Goal: Use online tool/utility: Utilize a website feature to perform a specific function

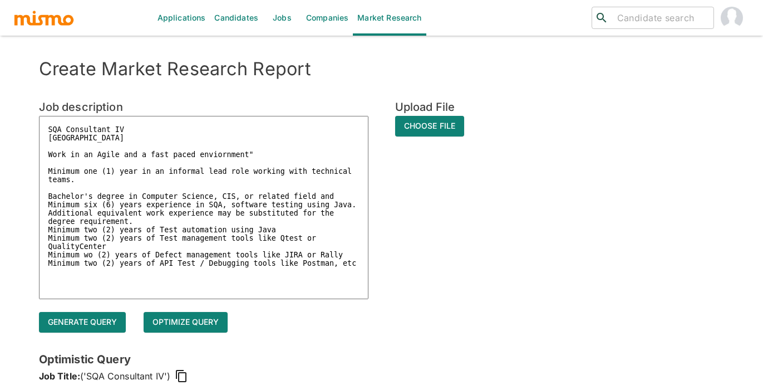
scroll to position [175, 0]
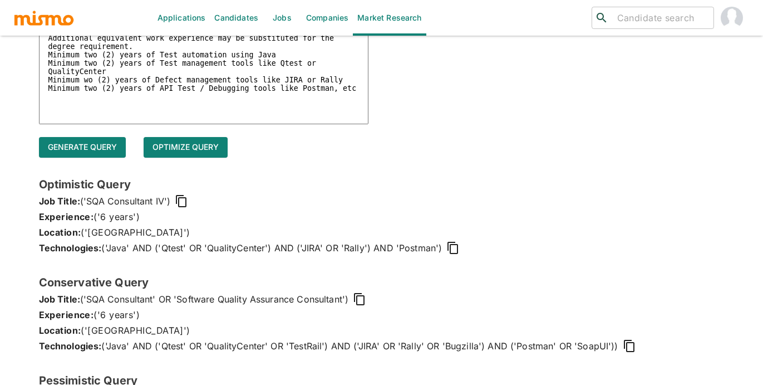
drag, startPoint x: 358, startPoint y: 94, endPoint x: 8, endPoint y: 14, distance: 358.6
click at [13, 14] on div "Applications Candidates Jobs Companies Market Research ​ ​ Create Market Resear…" at bounding box center [381, 31] width 736 height 385
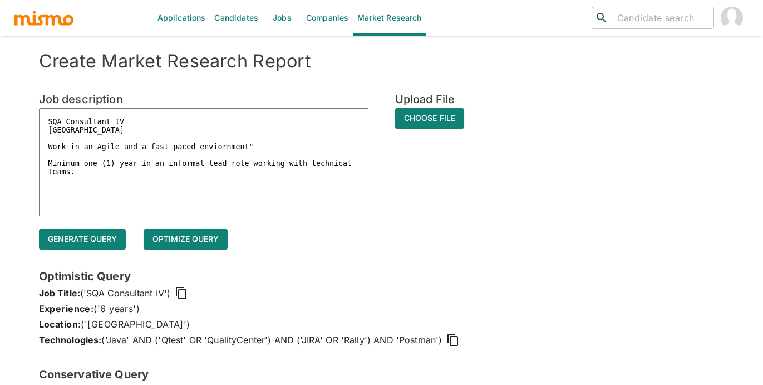
scroll to position [2, 0]
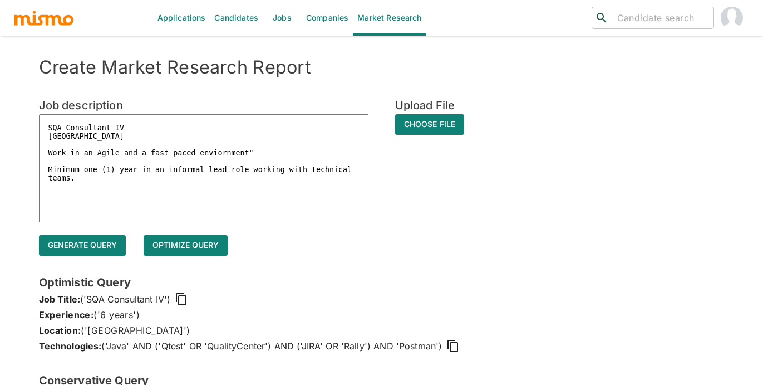
drag, startPoint x: 83, startPoint y: 181, endPoint x: 42, endPoint y: 117, distance: 76.4
click at [42, 117] on textarea "SQA Consultant IV [GEOGRAPHIC_DATA] Work in an Agile and a fast paced enviornme…" at bounding box center [204, 168] width 330 height 108
paste textarea "Project Manager ll IC1/IC2 Essential Responsibilities 1. Schedule and organize …"
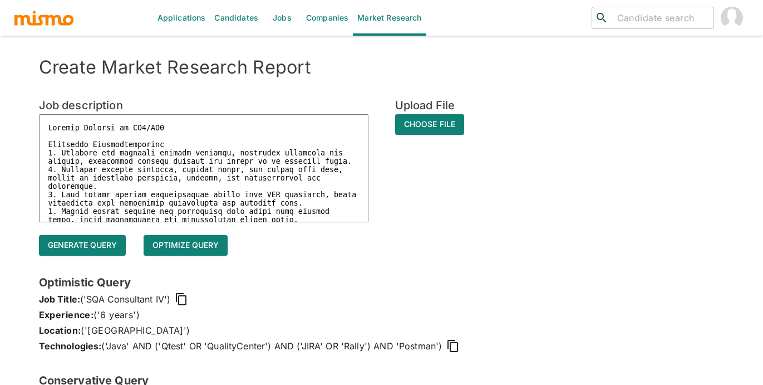
scroll to position [63, 0]
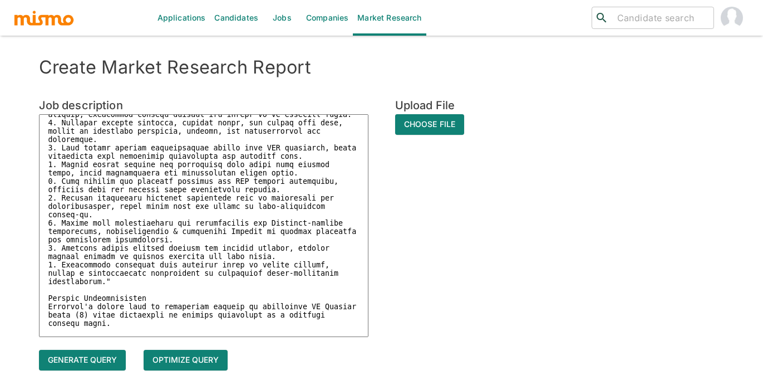
click at [279, 143] on textarea at bounding box center [204, 225] width 330 height 223
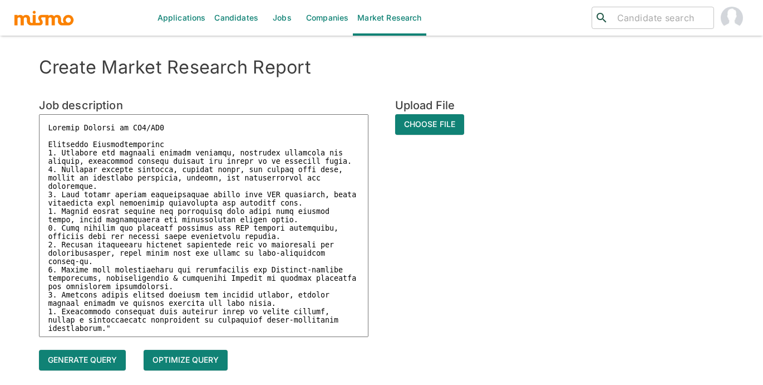
drag, startPoint x: 171, startPoint y: 126, endPoint x: 116, endPoint y: 126, distance: 55.1
click at [116, 126] on textarea at bounding box center [204, 225] width 330 height 223
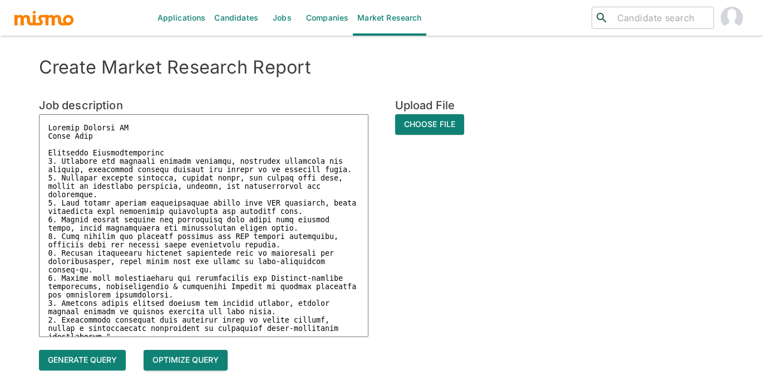
type textarea "Project Manager II [GEOGRAPHIC_DATA] Essential Responsibilities 1. Schedule and…"
click at [188, 362] on button "Optimize Query" at bounding box center [186, 360] width 84 height 21
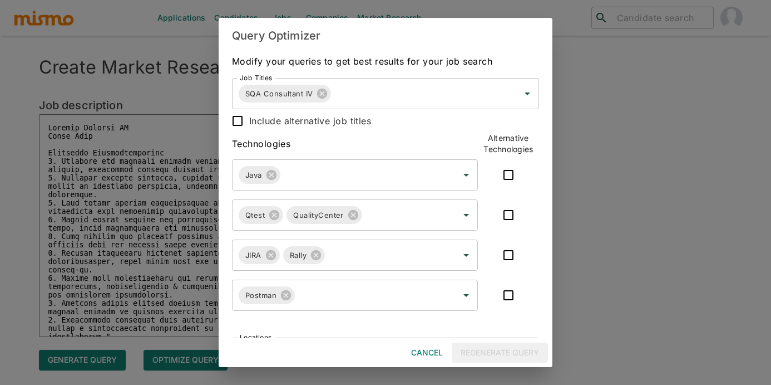
click at [424, 350] on button "Cancel" at bounding box center [427, 352] width 41 height 21
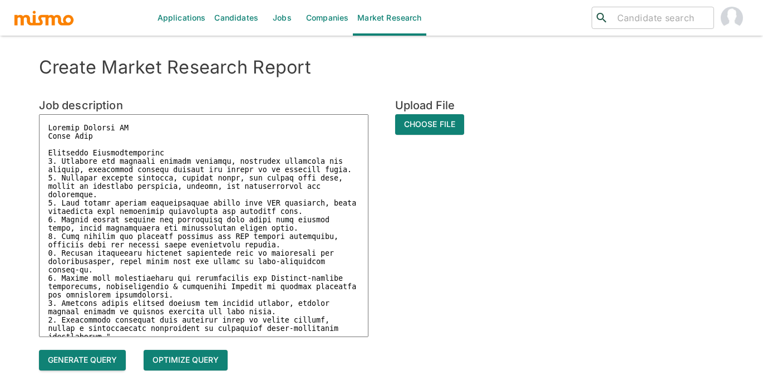
click at [78, 356] on button "Generate query" at bounding box center [82, 360] width 87 height 21
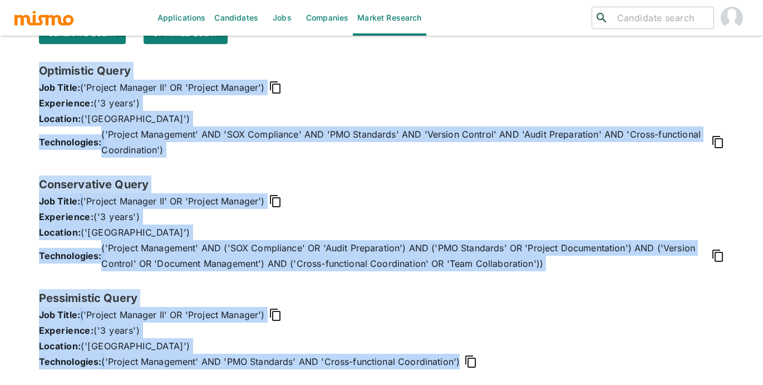
scroll to position [330, 0]
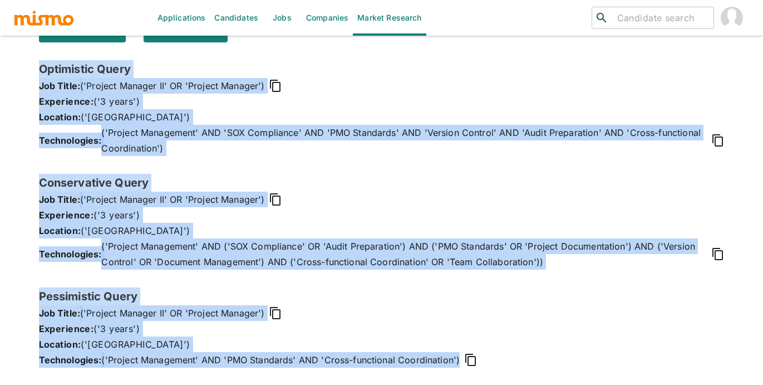
drag, startPoint x: 37, startPoint y: 104, endPoint x: 317, endPoint y: 391, distance: 401.1
copy div "Optimistic Query Job Title: ('Project Manager II' OR 'Project Manager') Experie…"
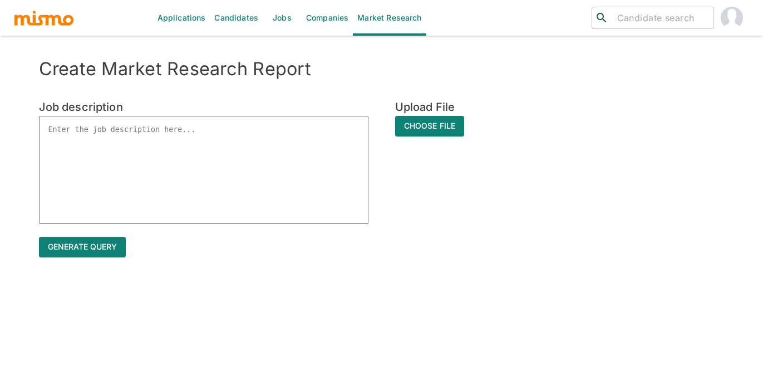
click at [140, 121] on textarea at bounding box center [204, 170] width 330 height 108
paste textarea "Recommends developmental opportunities for others; builds collaborative, cross-…"
type textarea "Recommends developmental opportunities for others; builds collaborative, cross-…"
type textarea "x"
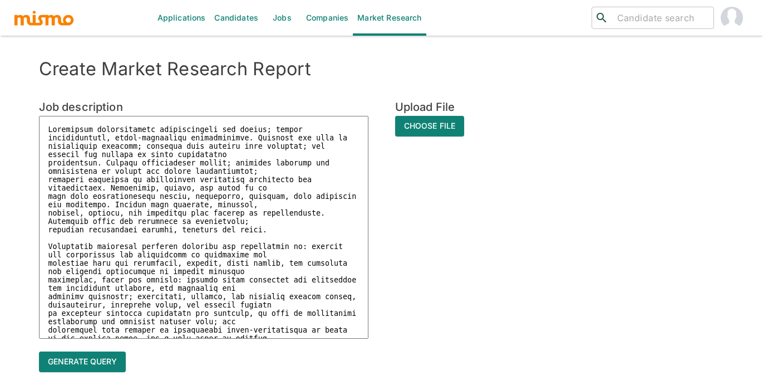
scroll to position [141, 0]
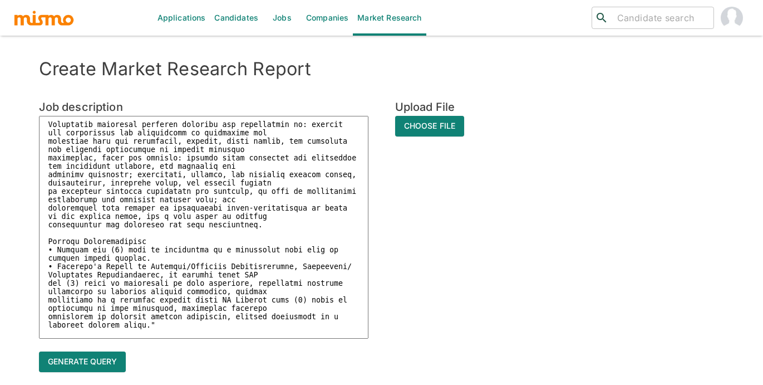
click at [244, 126] on textarea at bounding box center [204, 227] width 330 height 223
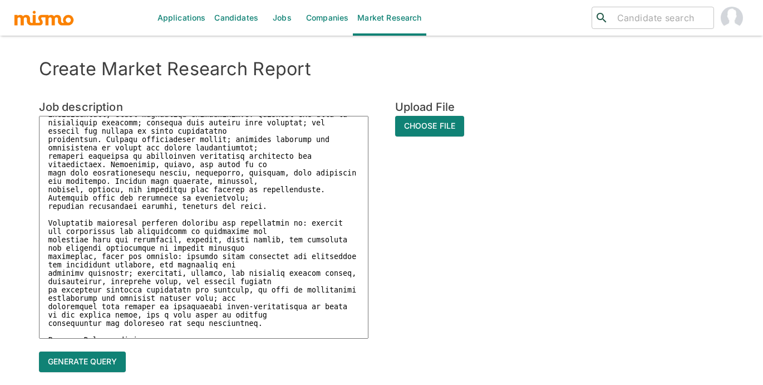
scroll to position [0, 0]
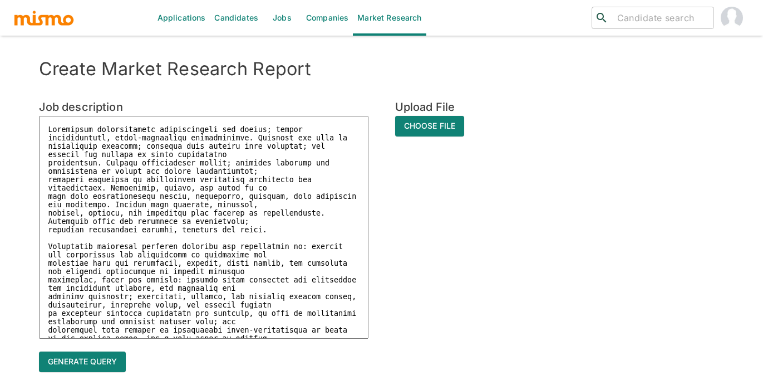
paste textarea "Supervisor Operations M1"
type textarea "Supervisor Operations M1 Recommends developmental opportunities for others; bui…"
type textarea "x"
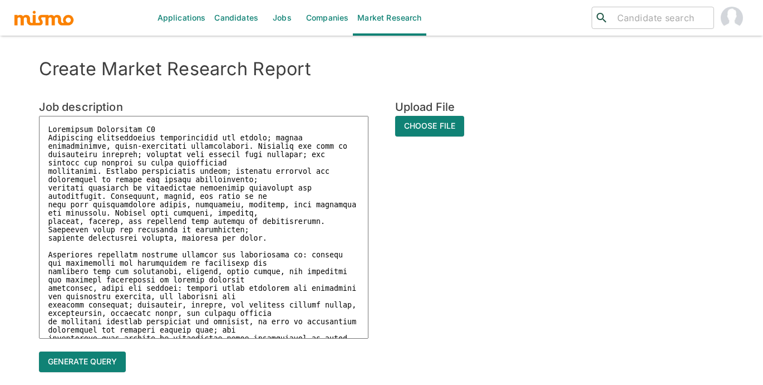
type textarea "Supervisor Operations M1 Recommends developmental opportunities for others; bui…"
type textarea "x"
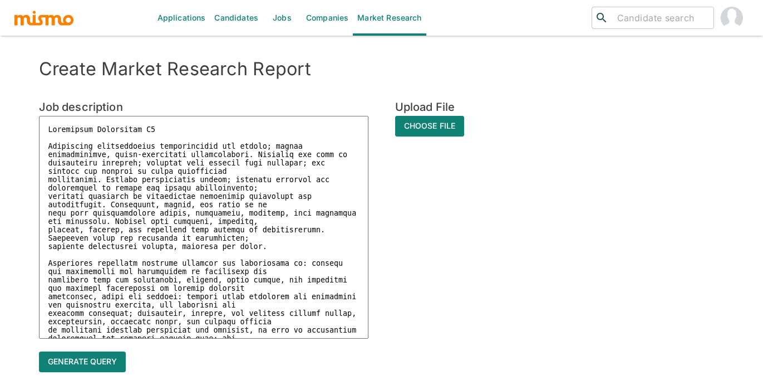
type textarea "Supervisor Operations M1 C Recommends developmental opportunities for others; b…"
type textarea "x"
type textarea "Supervisor Operations M1 Co Recommends developmental opportunities for others; …"
type textarea "x"
type textarea "Supervisor Operations M1 Cos Recommends developmental opportunities for others;…"
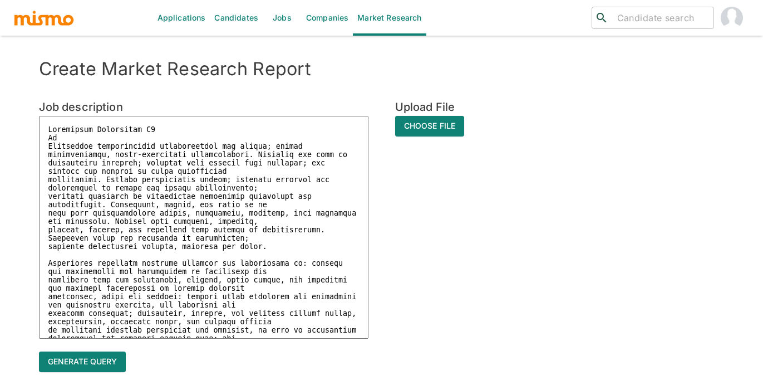
type textarea "x"
type textarea "Supervisor Operations M1 Cost Recommends developmental opportunities for others…"
type textarea "x"
type textarea "Supervisor Operations M1 Costa Recommends developmental opportunities for other…"
type textarea "x"
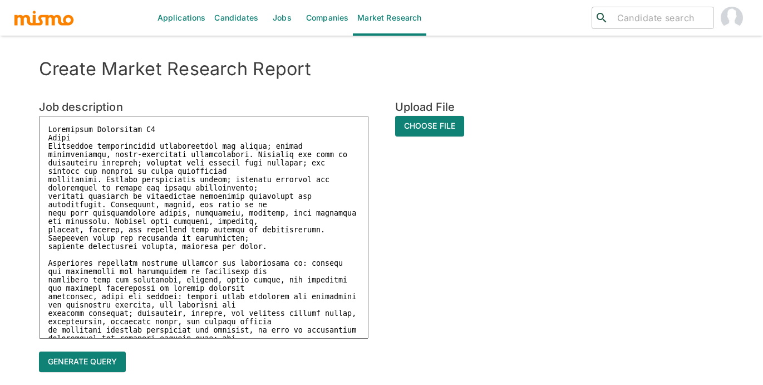
type textarea "Supervisor Operations M1 Costa Recommends developmental opportunities for other…"
type textarea "x"
type textarea "Supervisor Operations M1 Costa R Recommends developmental opportunities for oth…"
type textarea "x"
type textarea "Supervisor Operations M1 Costa Ri Recommends developmental opportunities for ot…"
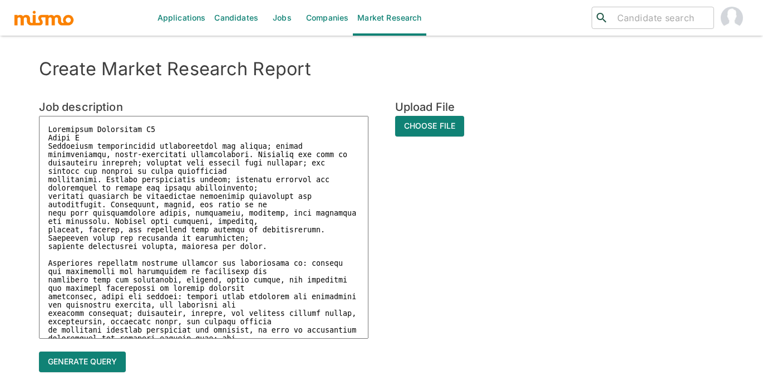
type textarea "x"
type textarea "Supervisor Operations M1 Costa Ric Recommends developmental opportunities for o…"
type textarea "x"
type textarea "Supervisor Operations M1 Costa Rica Recommends developmental opportunities for …"
type textarea "x"
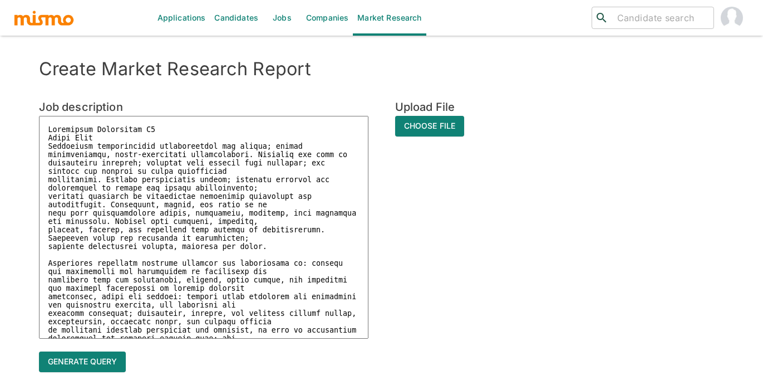
type textarea "Supervisor Operations M1 Costa Rica Recommends developmental opportunities for …"
type textarea "x"
click at [163, 130] on textarea at bounding box center [204, 227] width 330 height 223
type textarea "Supervisor Operations M Costa Rica Recommends developmental opportunities for o…"
type textarea "x"
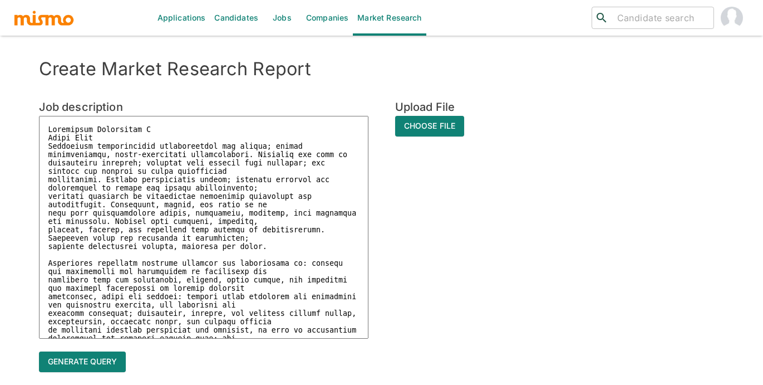
type textarea "Supervisor Operations Costa Rica Recommends developmental opportunities for oth…"
type textarea "x"
type textarea "Supervisor Operations Costa Rica Recommends developmental opportunities for oth…"
type textarea "x"
type textarea "Supervisor Operations Costa Rica Recommends developmental opportunities for oth…"
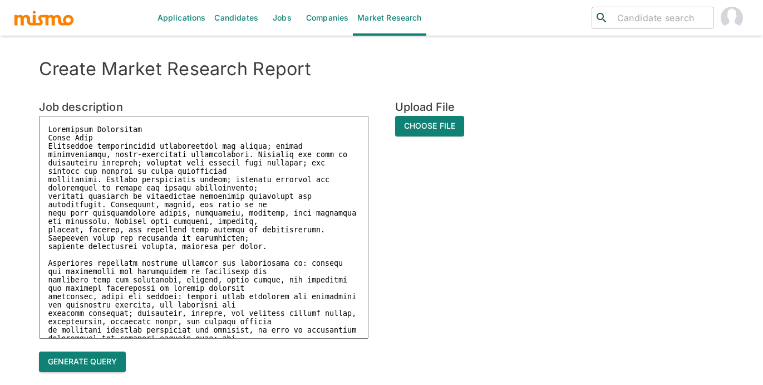
click at [85, 361] on button "Generate query" at bounding box center [82, 361] width 87 height 21
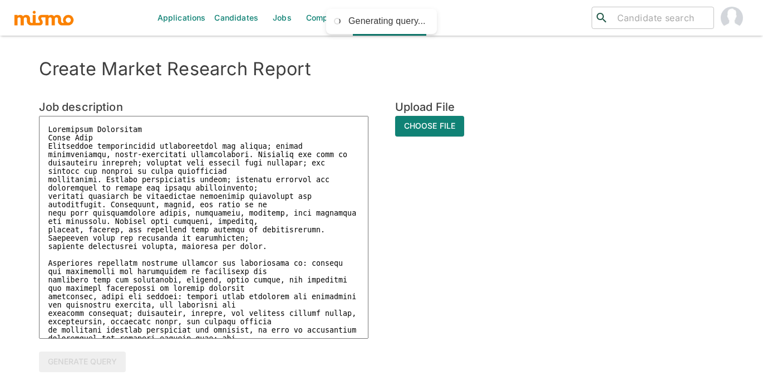
type textarea "x"
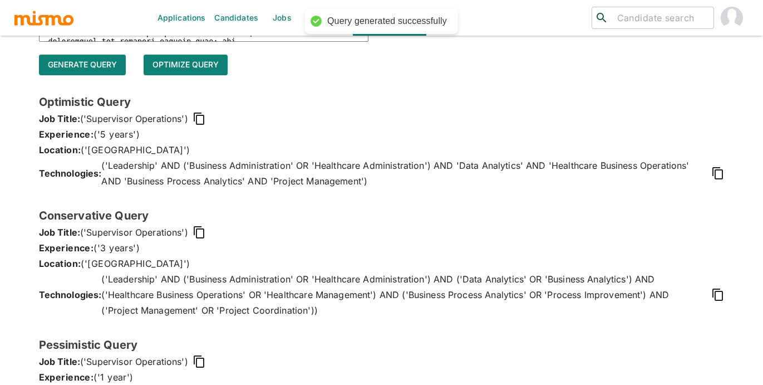
scroll to position [345, 0]
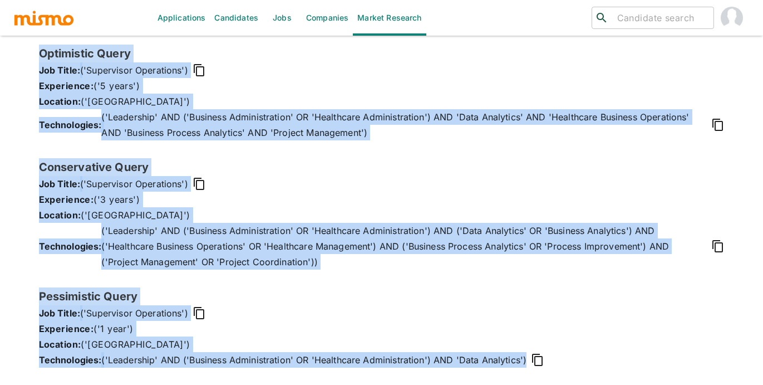
drag, startPoint x: 41, startPoint y: 51, endPoint x: 561, endPoint y: 361, distance: 605.5
click at [561, 361] on div "Optimistic Query Job Title: ('Supervisor Operations') Experience: ('5 years') L…" at bounding box center [382, 215] width 686 height 341
copy div "Optimistic Query Job Title: ('Supervisor Operations') Experience: ('5 years') L…"
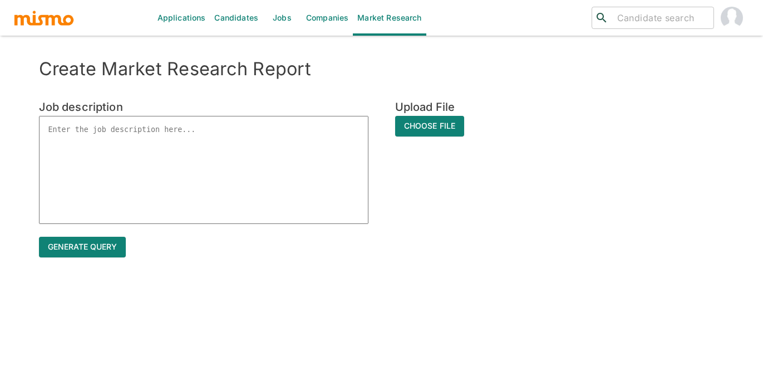
click at [81, 130] on textarea at bounding box center [204, 170] width 330 height 108
paste textarea "1. Conducts or oversees business-specific projects by applying deep expertise i…"
type textarea "1. Conducts or oversees business-specific projects by applying deep expertise i…"
type textarea "x"
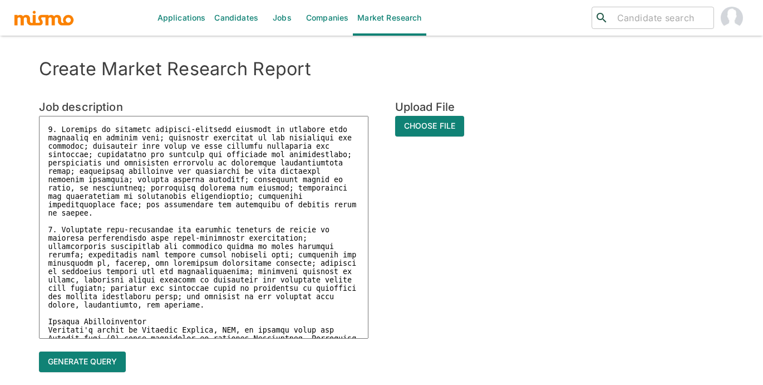
scroll to position [184, 0]
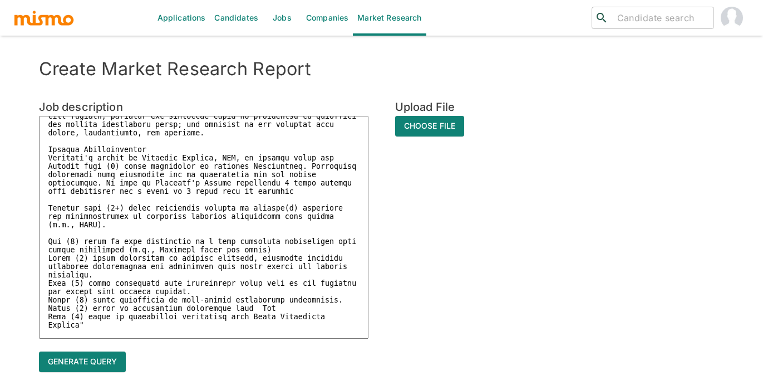
click at [293, 122] on textarea at bounding box center [204, 227] width 330 height 223
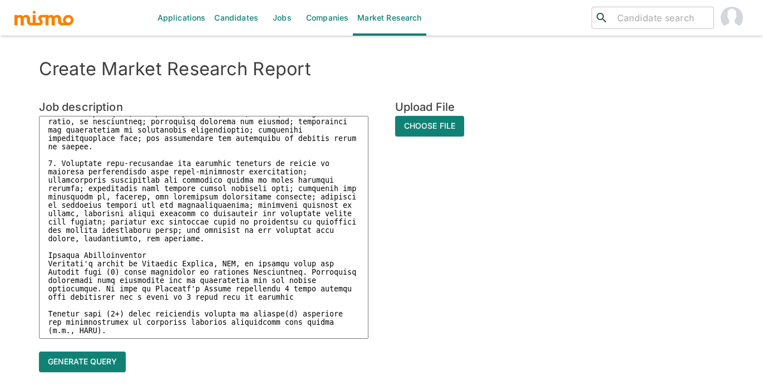
scroll to position [0, 0]
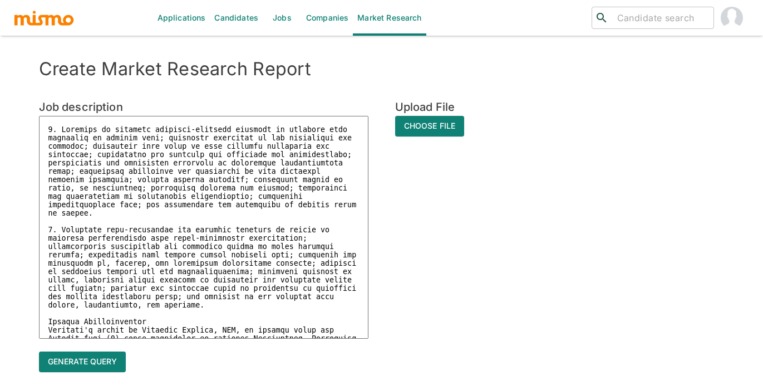
type textarea "1. Conducts or oversees business-specific projects by applying deep expertise i…"
type textarea "x"
click at [60, 123] on textarea at bounding box center [204, 227] width 330 height 223
paste textarea "IT Engineer Applications IV"
type textarea "IT Engineer Applications IV 1. Conducts or oversees business-specific projects …"
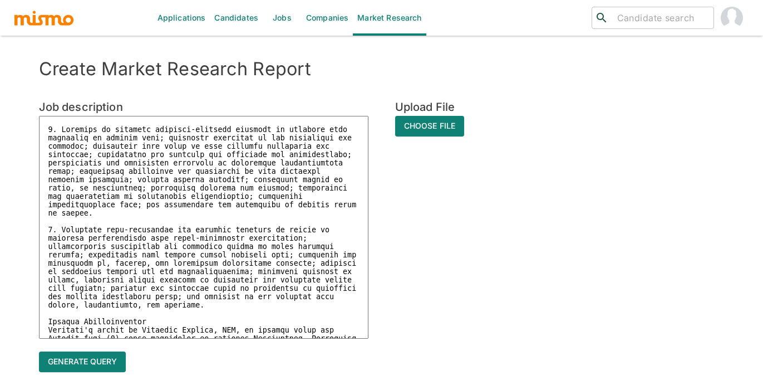
type textarea "x"
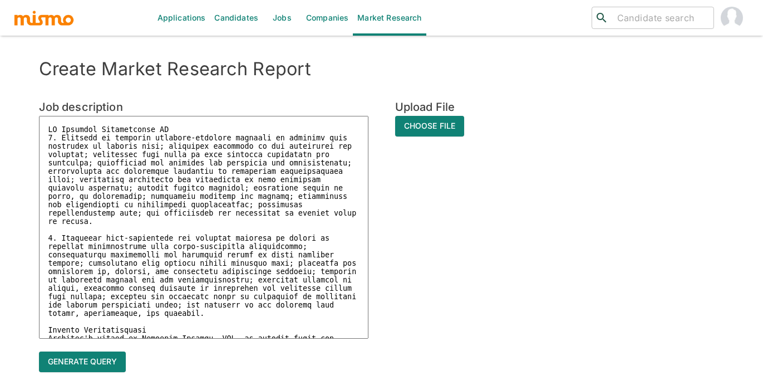
type textarea "IT Engineer Applications IV 1. Conducts or oversees business-specific projects …"
type textarea "x"
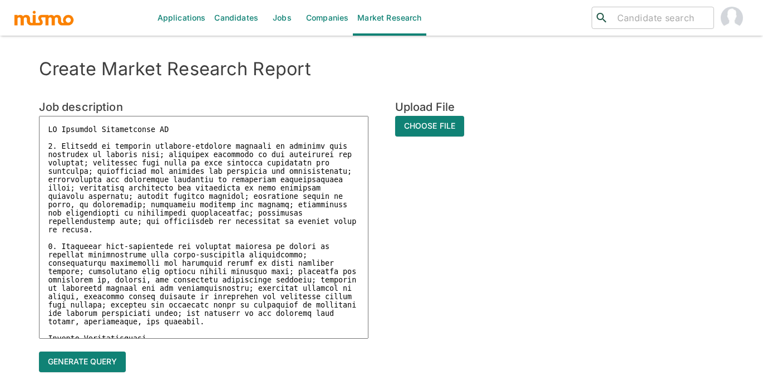
type textarea "IT Engineer Applications IV C 1. Conducts or oversees business-specific project…"
type textarea "x"
type textarea "IT Engineer Applications IV Co 1. Conducts or oversees business-specific projec…"
type textarea "x"
type textarea "IT Engineer Applications IV Cos 1. Conducts or oversees business-specific proje…"
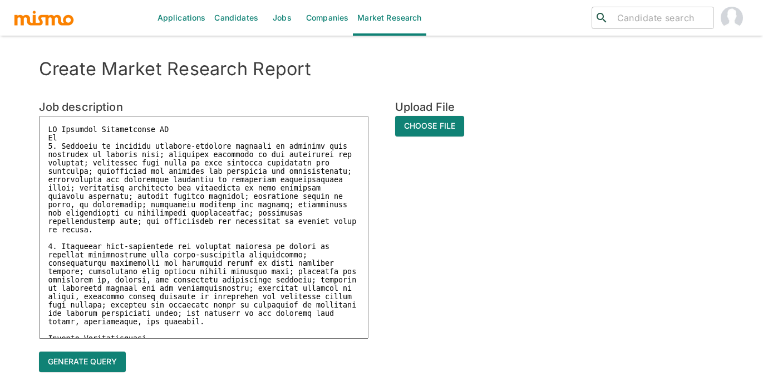
type textarea "x"
type textarea "IT Engineer Applications IV Cost 1. Conducts or oversees business-specific proj…"
type textarea "x"
type textarea "IT Engineer Applications IV Costa 1. Conducts or oversees business-specific pro…"
type textarea "x"
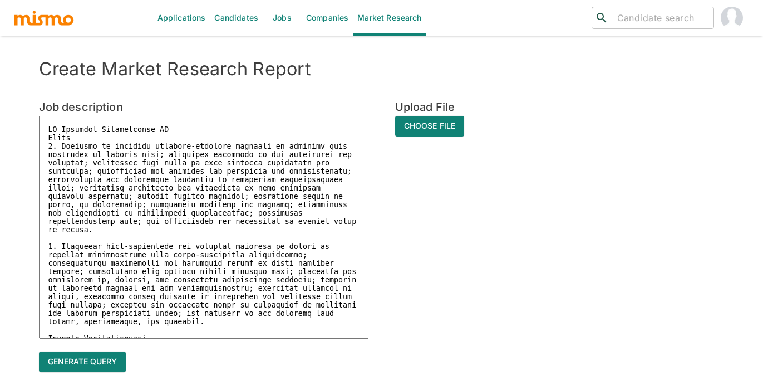
type textarea "IT Engineer Applications IV Costa 1. Conducts or oversees business-specific pro…"
type textarea "x"
type textarea "IT Engineer Applications IV Costa R 1. Conducts or oversees business-specific p…"
type textarea "x"
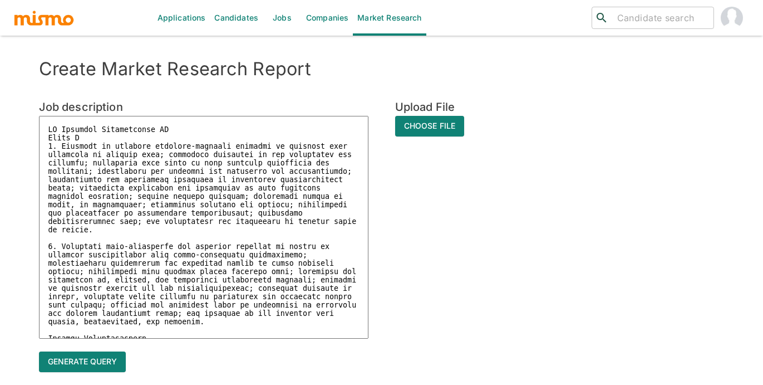
type textarea "IT Engineer Applications IV Costa Ri 1. Conducts or oversees business-specific …"
type textarea "x"
type textarea "IT Engineer Applications IV Costa Ric 1. Conducts or oversees business-specific…"
type textarea "x"
type textarea "IT Engineer Applications IV Costa Rica 1. Conducts or oversees business-specifi…"
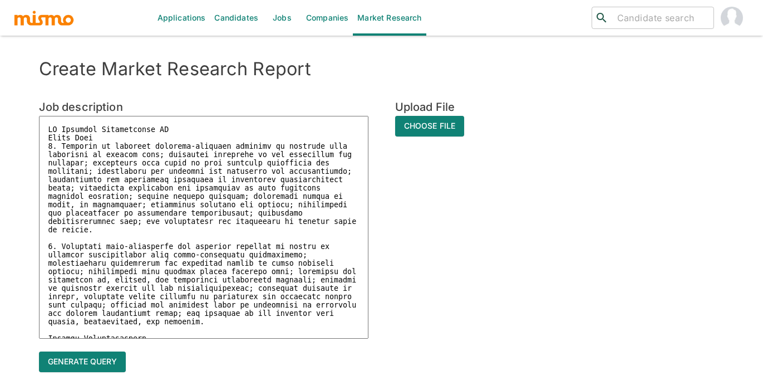
type textarea "x"
type textarea "IT Engineer Applications IV Costa Rica 1. Conducts or oversees business-specifi…"
click at [99, 360] on button "Generate query" at bounding box center [82, 361] width 87 height 21
click at [88, 361] on button "Generate query" at bounding box center [82, 361] width 87 height 21
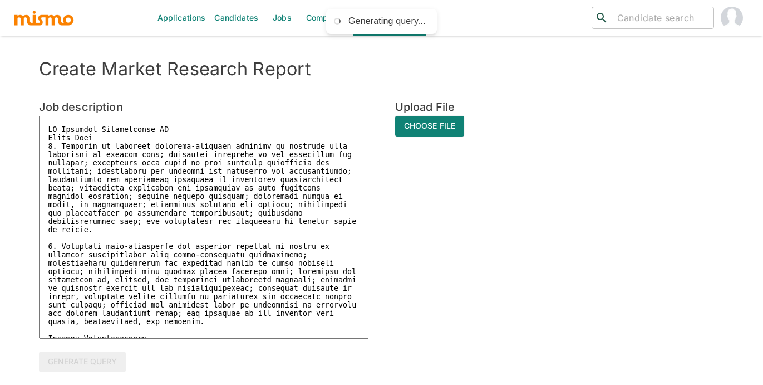
type textarea "x"
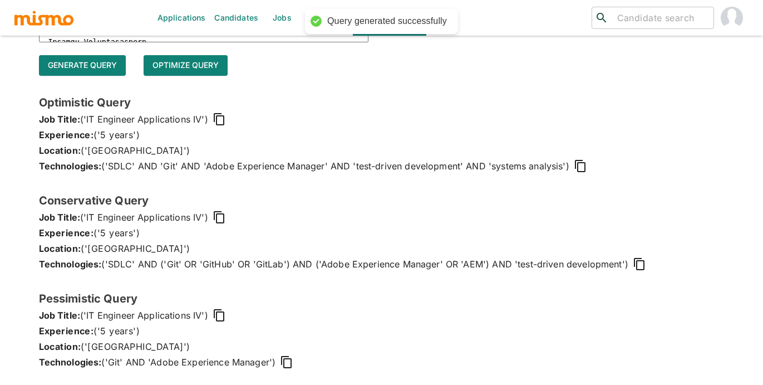
scroll to position [298, 0]
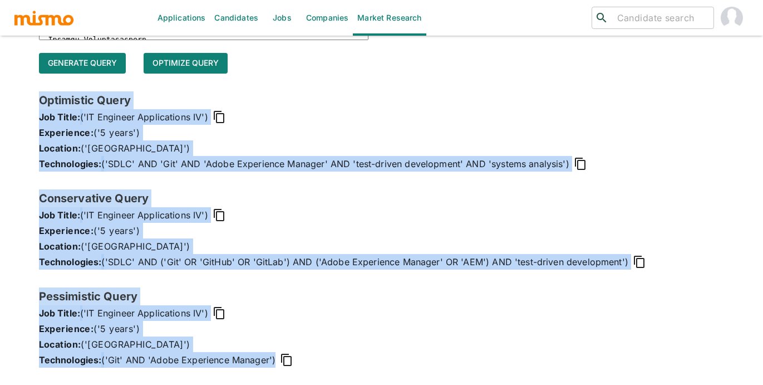
drag, startPoint x: 39, startPoint y: 96, endPoint x: 302, endPoint y: 417, distance: 415.3
copy div "Optimistic Query Job Title: ('IT Engineer Applications IV') Experience: ('5 yea…"
